Goal: Obtain resource: Obtain resource

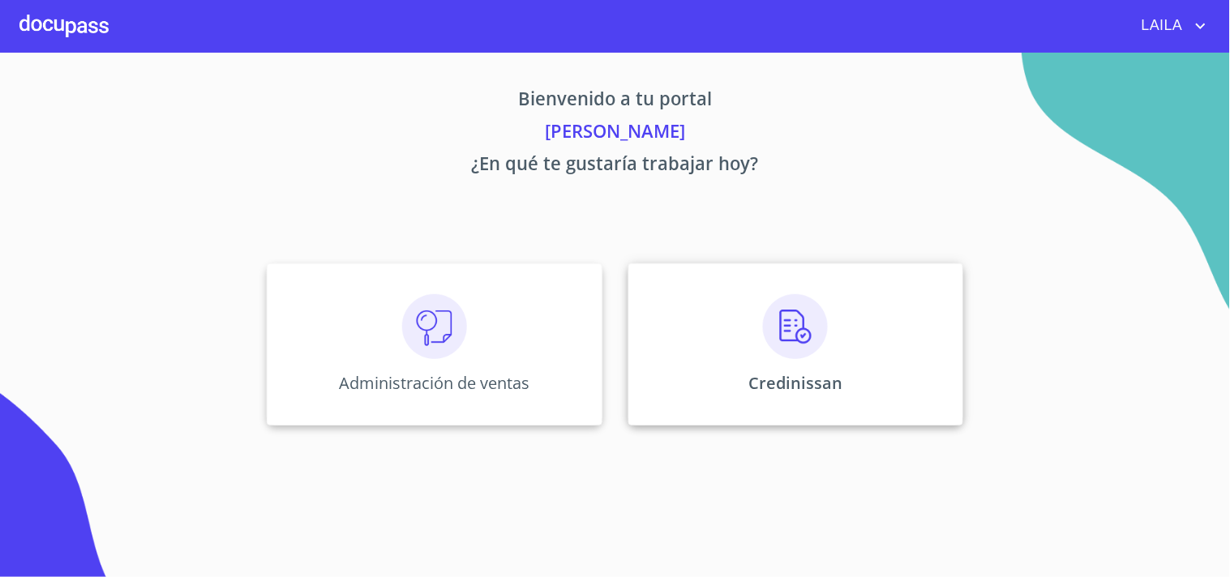
click at [740, 328] on div "Credinissan" at bounding box center [795, 345] width 335 height 162
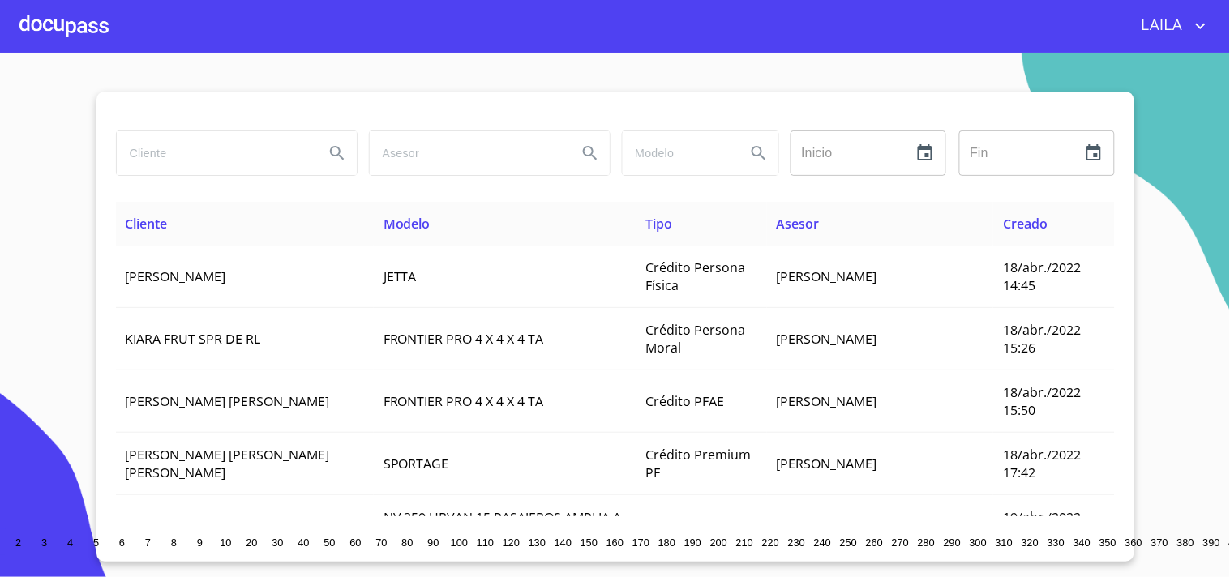
click at [289, 161] on input "search" at bounding box center [214, 153] width 195 height 44
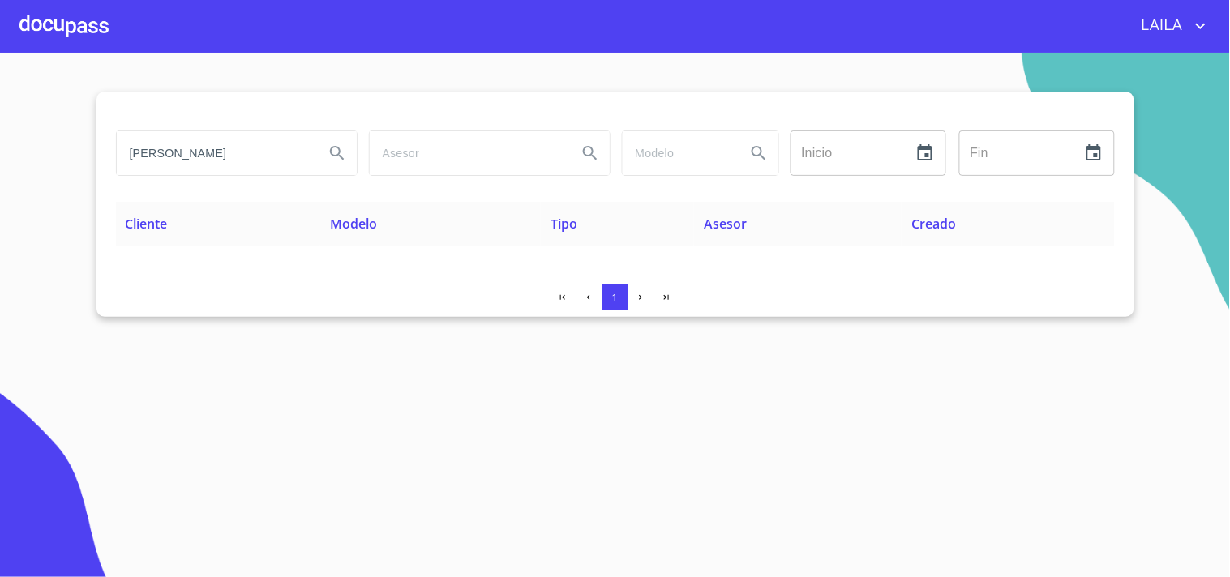
drag, startPoint x: 238, startPoint y: 157, endPoint x: 100, endPoint y: 149, distance: 138.9
click at [100, 149] on div "[PERSON_NAME] ​ Fin ​ Cliente Modelo Tipo Asesor Creado 1" at bounding box center [615, 204] width 1038 height 225
type input "R"
type input "[PERSON_NAME]"
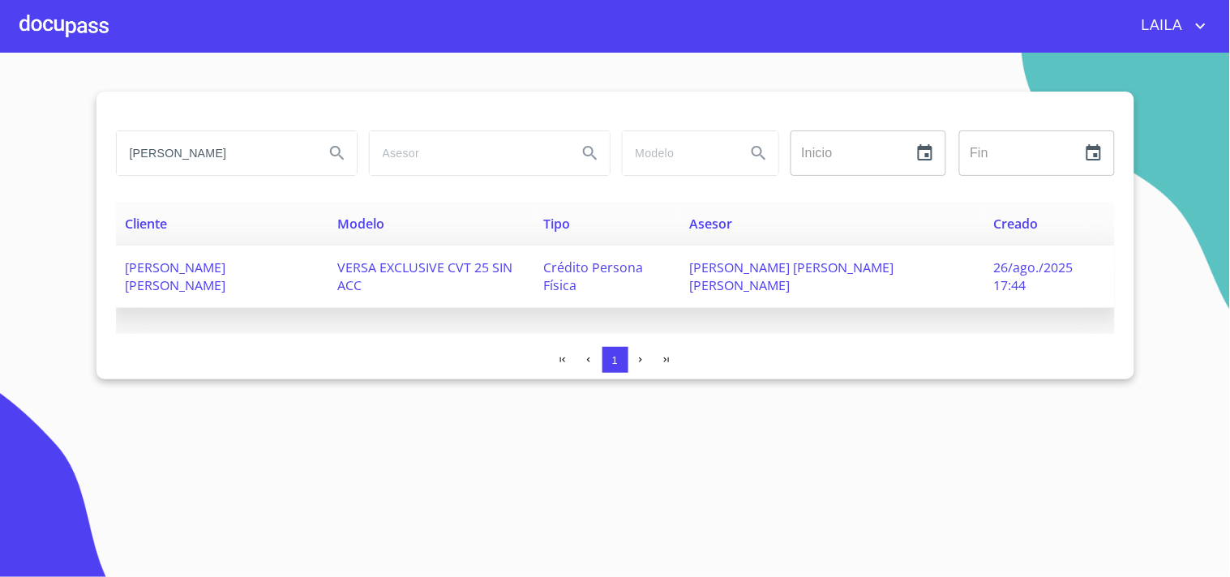
click at [226, 272] on span "[PERSON_NAME] [PERSON_NAME]" at bounding box center [176, 277] width 101 height 36
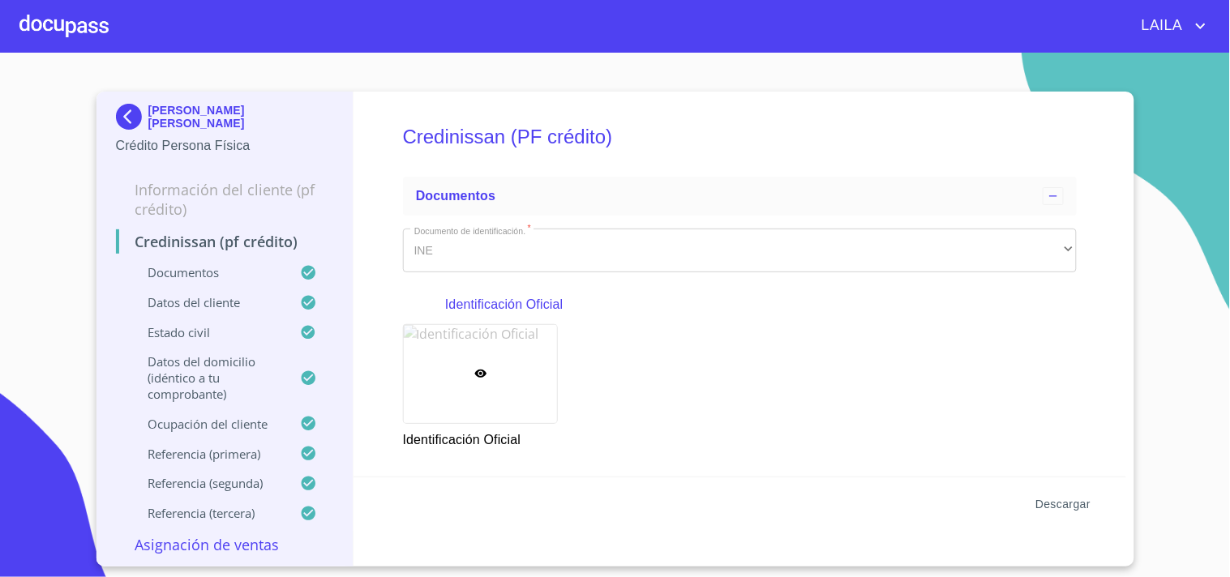
click at [1049, 503] on span "Descargar" at bounding box center [1063, 505] width 55 height 20
click at [118, 114] on img at bounding box center [132, 117] width 32 height 26
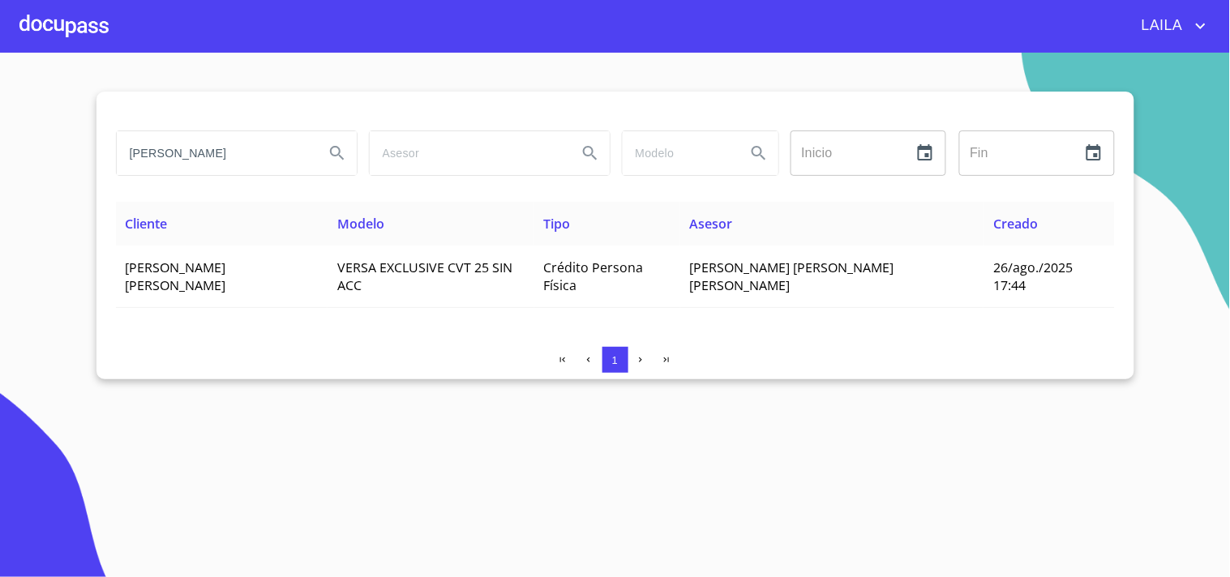
click at [235, 158] on input "[PERSON_NAME]" at bounding box center [214, 153] width 195 height 44
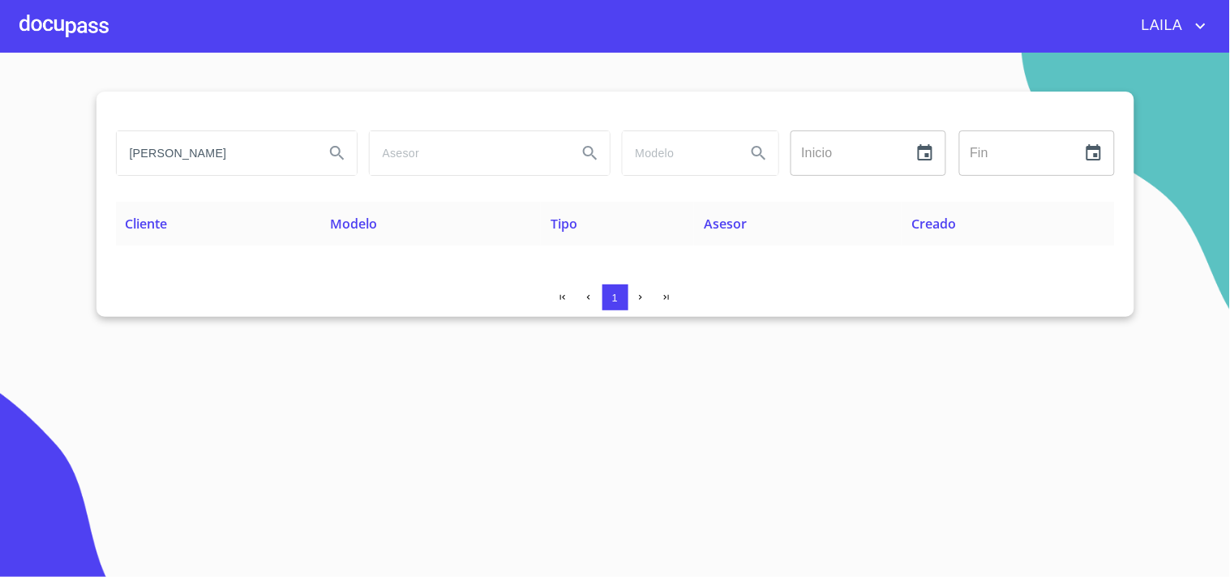
click at [231, 154] on input "[PERSON_NAME]" at bounding box center [214, 153] width 195 height 44
type input "[PERSON_NAME] [PERSON_NAME]"
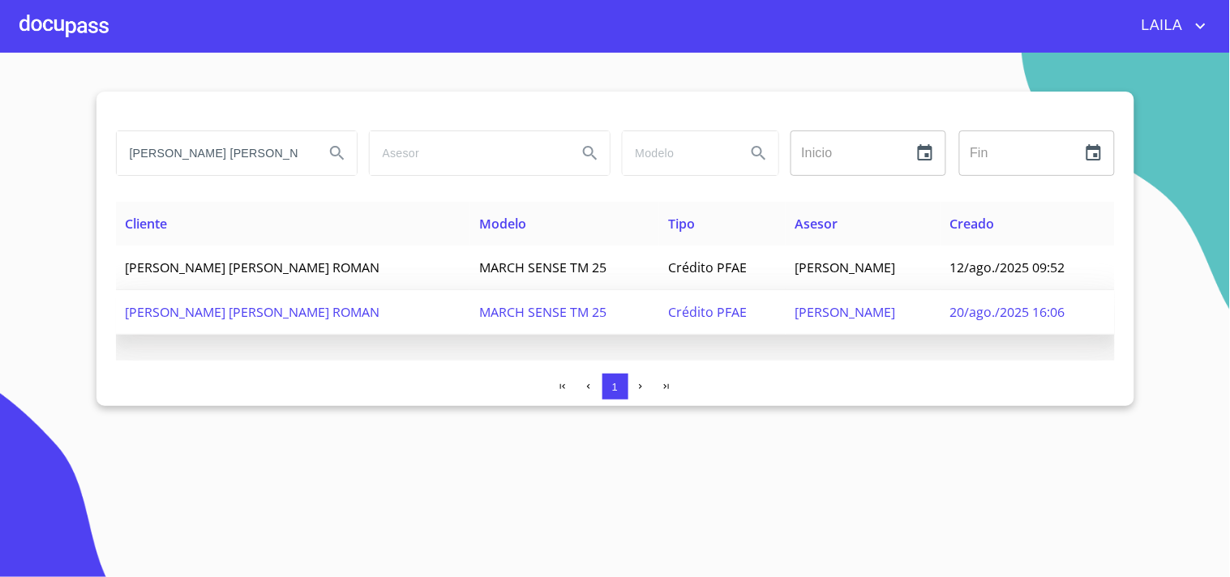
click at [251, 313] on span "[PERSON_NAME] [PERSON_NAME] ROMAN" at bounding box center [253, 312] width 255 height 18
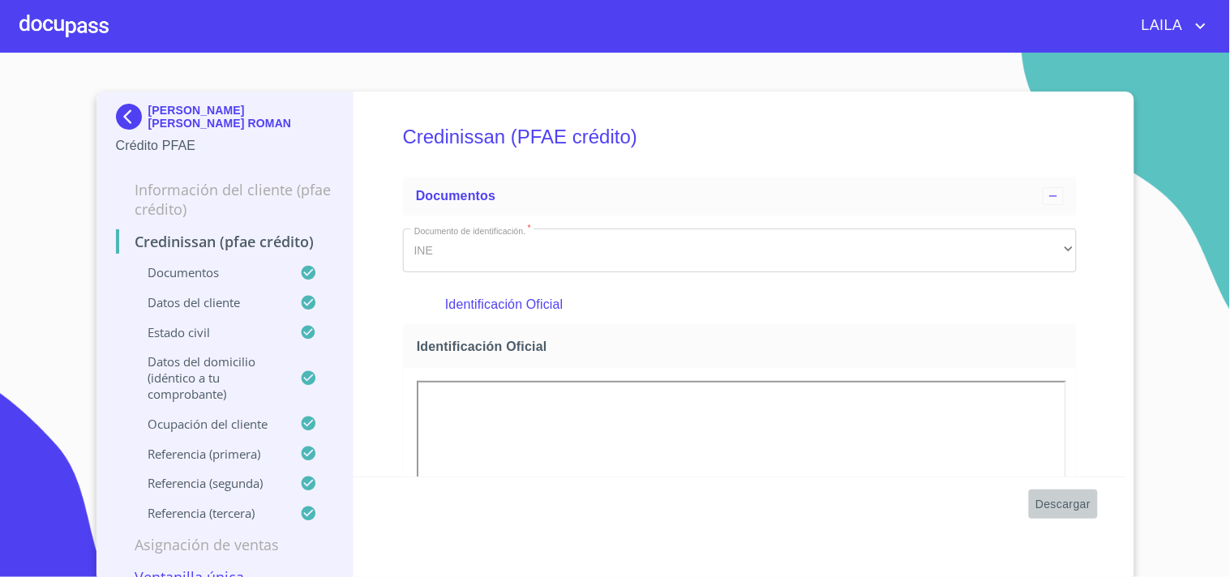
click at [1052, 504] on span "Descargar" at bounding box center [1063, 505] width 55 height 20
click at [127, 116] on img at bounding box center [132, 117] width 32 height 26
